Goal: Information Seeking & Learning: Learn about a topic

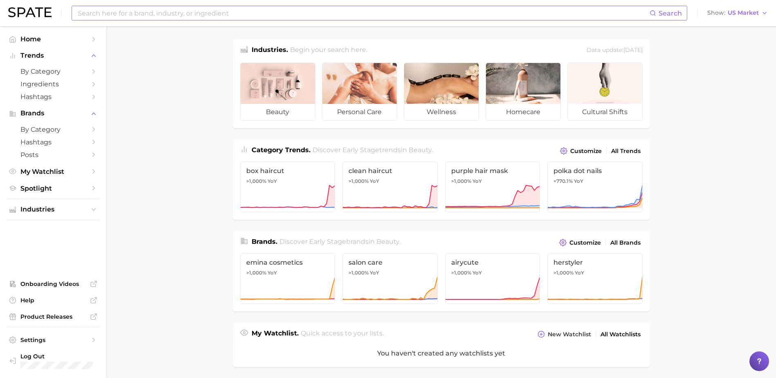
click at [224, 16] on input at bounding box center [363, 13] width 573 height 14
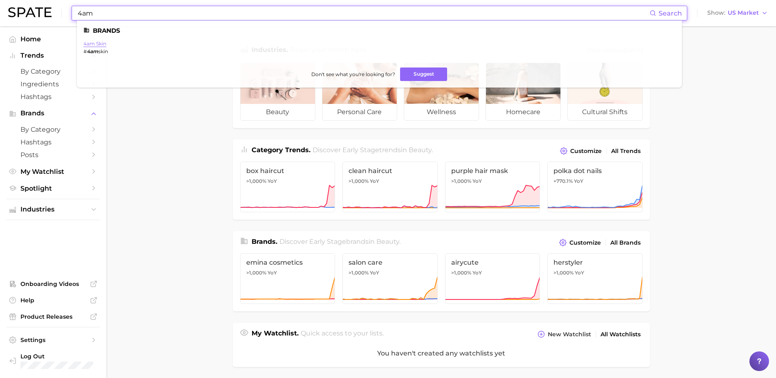
type input "4am"
click at [91, 42] on link "4am skin" at bounding box center [94, 43] width 23 height 6
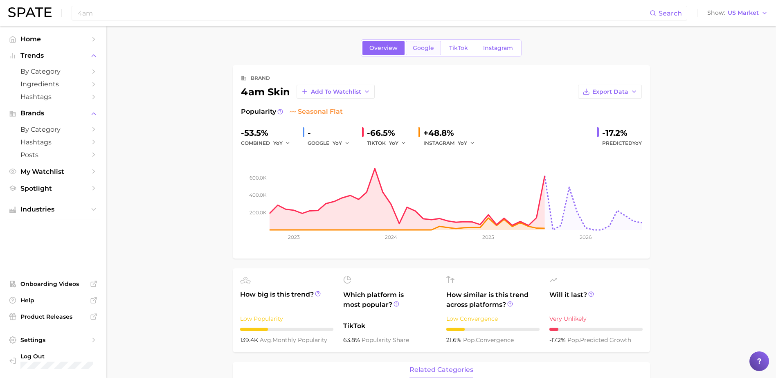
click at [415, 50] on span "Google" at bounding box center [423, 48] width 21 height 7
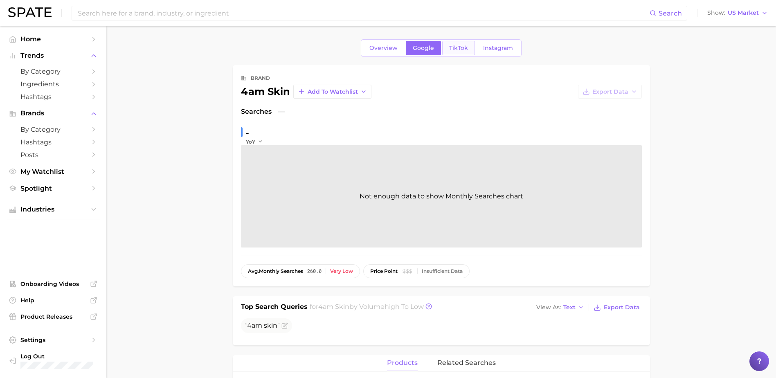
click at [461, 50] on span "TikTok" at bounding box center [458, 48] width 19 height 7
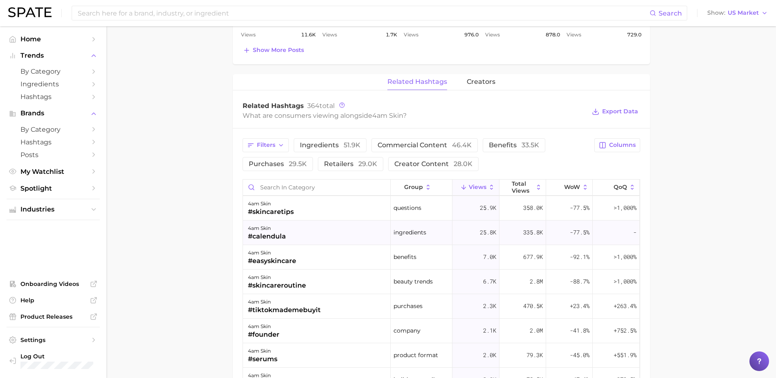
scroll to position [164, 0]
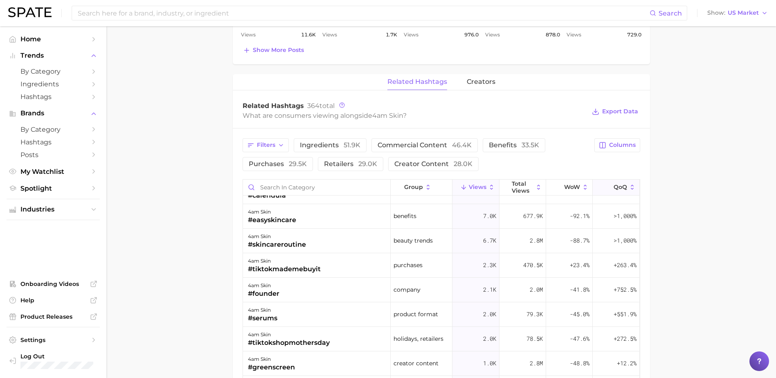
click at [615, 194] on button "QoQ" at bounding box center [616, 188] width 47 height 16
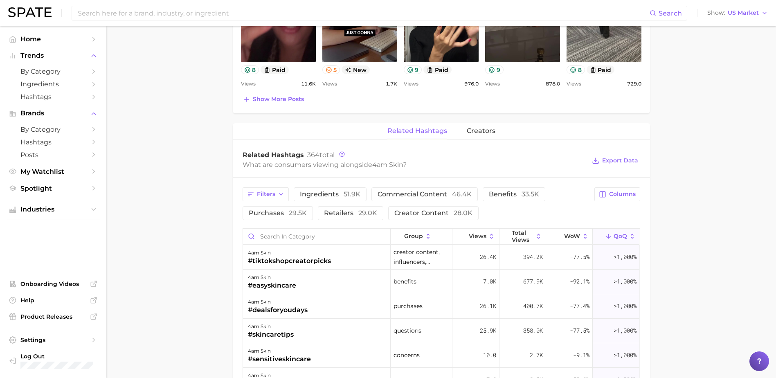
scroll to position [327, 0]
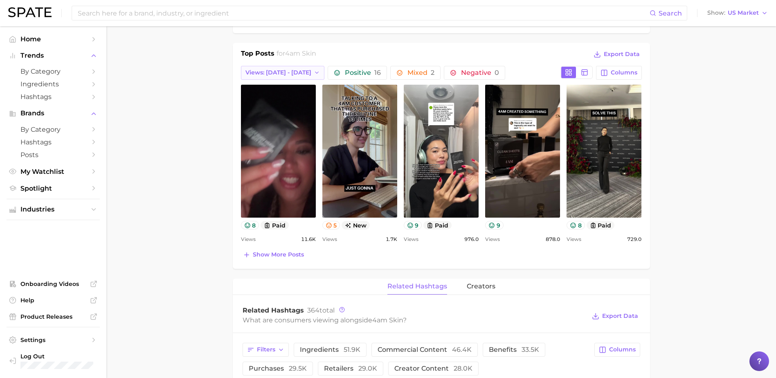
click at [308, 70] on button "Views: [DATE] - [DATE]" at bounding box center [283, 73] width 84 height 14
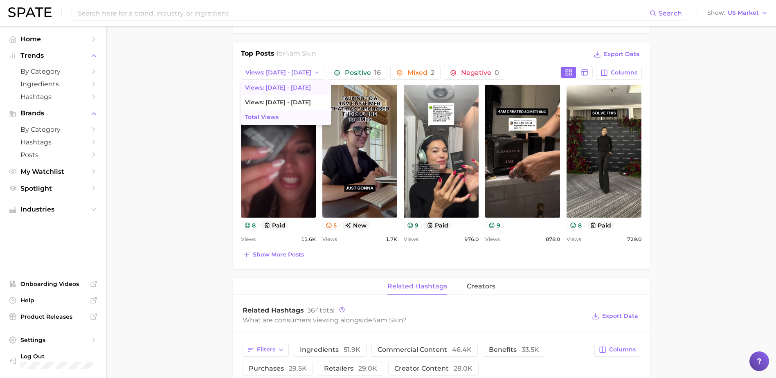
click at [268, 117] on span "Total Views" at bounding box center [262, 117] width 34 height 7
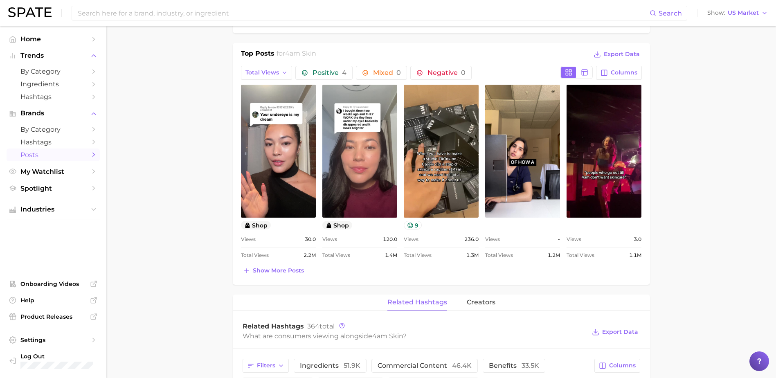
scroll to position [0, 0]
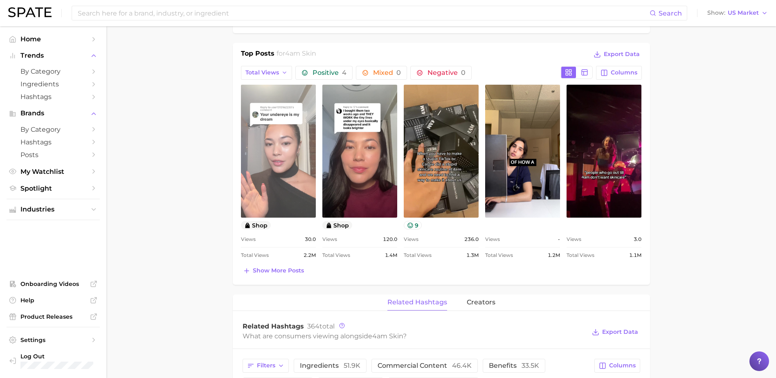
click at [280, 166] on link "view post on TikTok" at bounding box center [278, 151] width 75 height 133
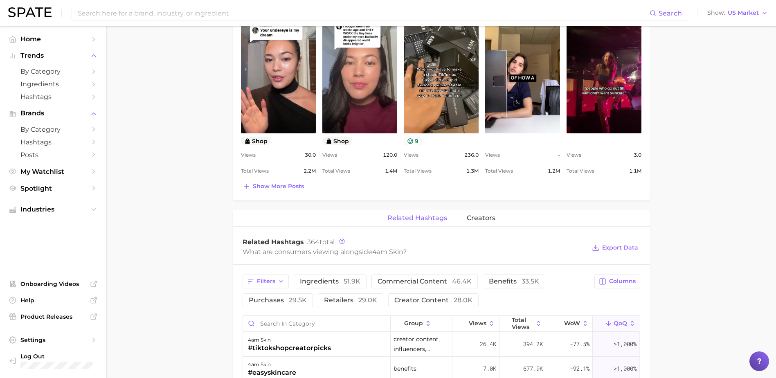
scroll to position [491, 0]
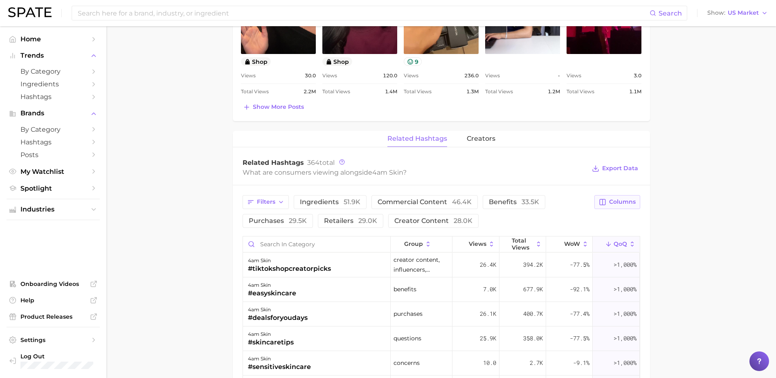
click at [621, 201] on span "Columns" at bounding box center [622, 201] width 27 height 7
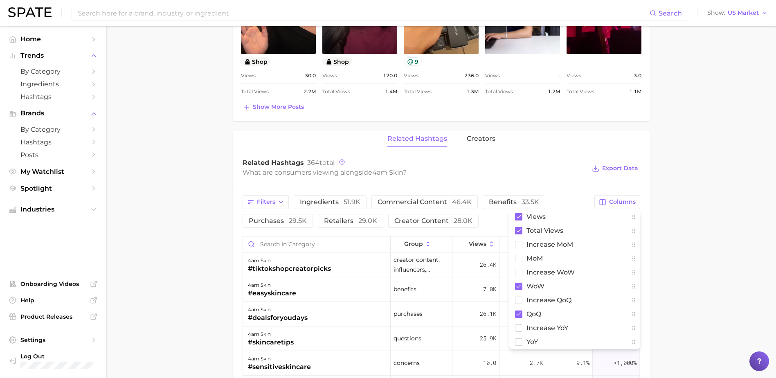
click at [577, 151] on div "related hashtags creators Related Hashtags 364 total What are consumers viewing…" at bounding box center [441, 377] width 417 height 493
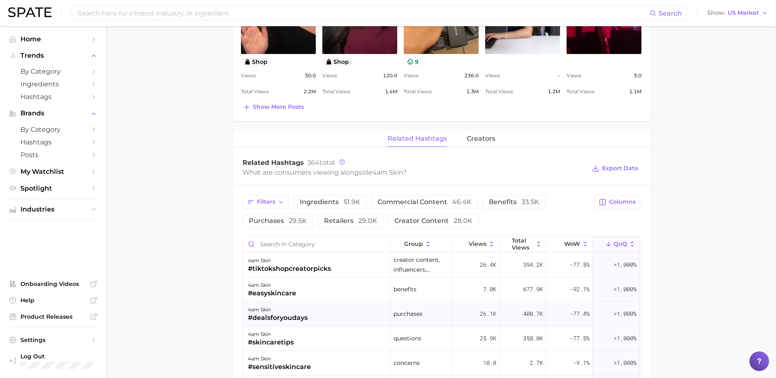
click at [357, 316] on div "4am skin #dealsforyoudays" at bounding box center [317, 314] width 148 height 25
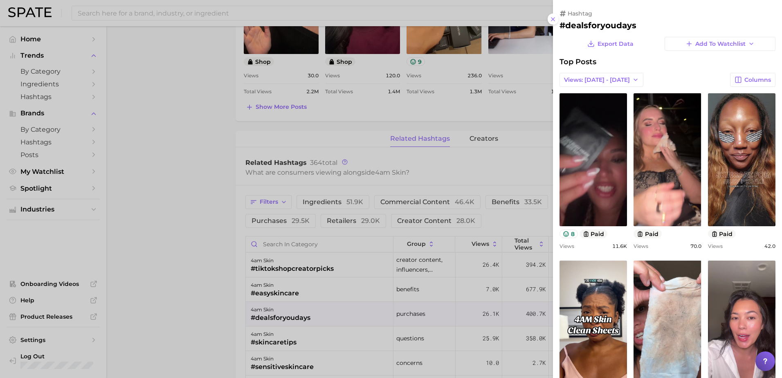
scroll to position [0, 0]
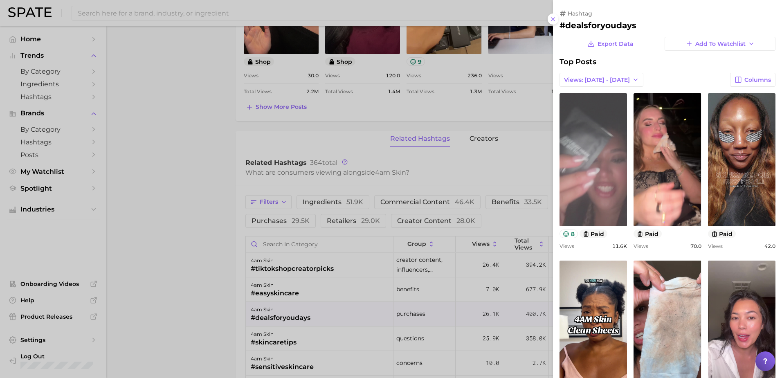
click at [604, 136] on link "view post on TikTok" at bounding box center [593, 159] width 67 height 133
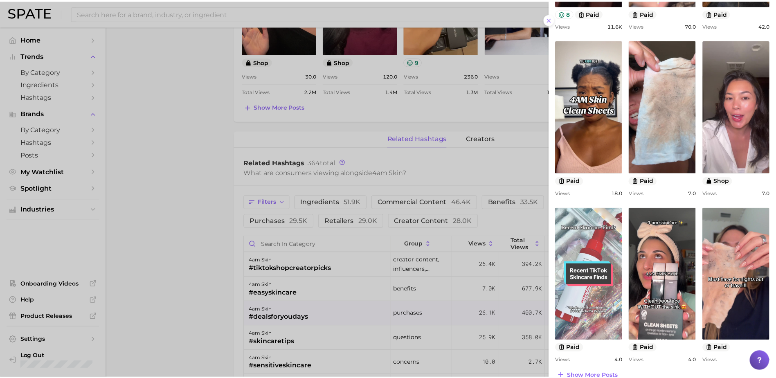
scroll to position [234, 0]
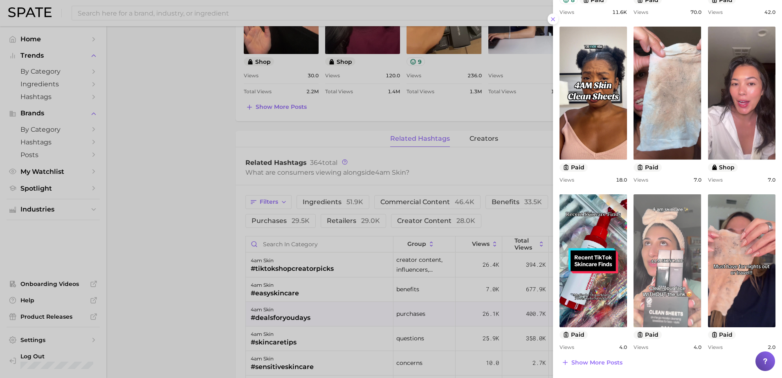
click at [666, 234] on link "view post on TikTok" at bounding box center [667, 260] width 67 height 133
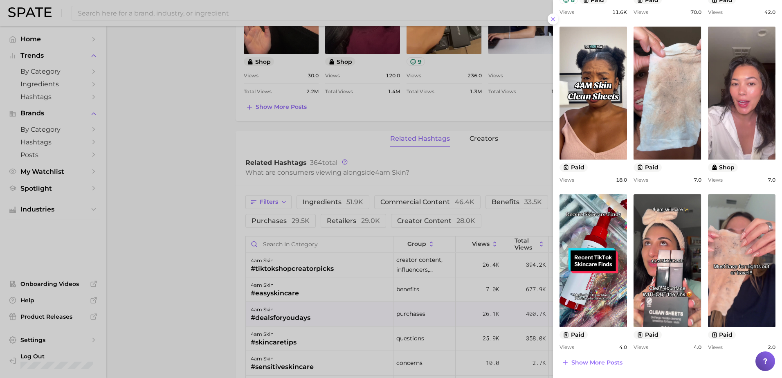
click at [160, 87] on div at bounding box center [391, 189] width 782 height 378
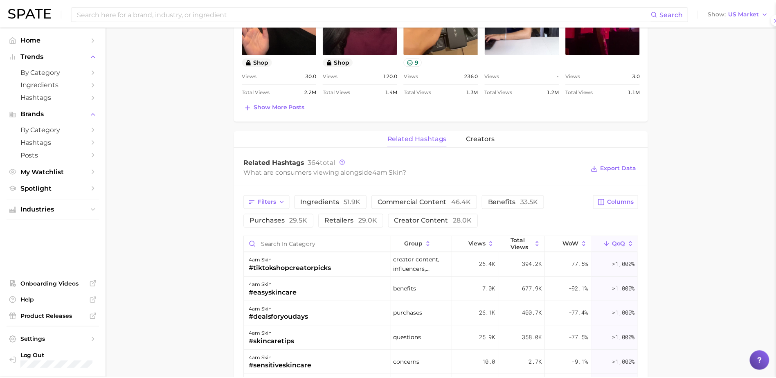
scroll to position [0, 0]
